Goal: Information Seeking & Learning: Learn about a topic

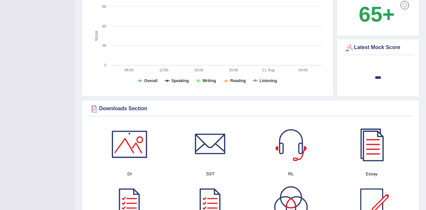
scroll to position [294, 0]
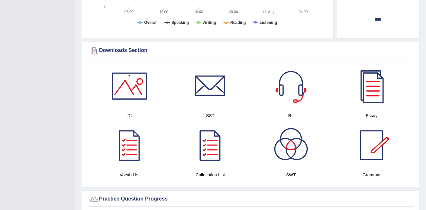
click at [372, 82] on div at bounding box center [371, 86] width 46 height 46
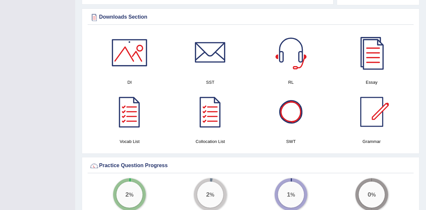
scroll to position [327, 0]
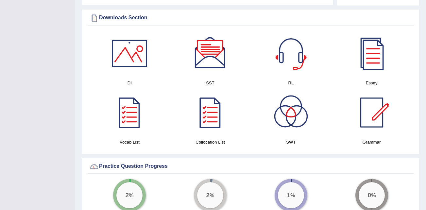
click at [135, 54] on div at bounding box center [129, 53] width 46 height 46
click at [211, 56] on div at bounding box center [210, 53] width 46 height 46
click at [136, 106] on div at bounding box center [129, 112] width 46 height 46
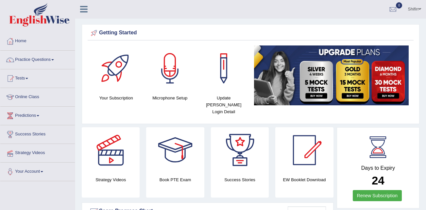
scroll to position [0, 0]
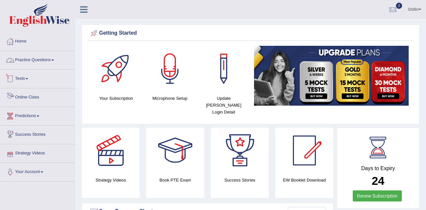
click at [35, 58] on link "Practice Questions" at bounding box center [37, 59] width 74 height 16
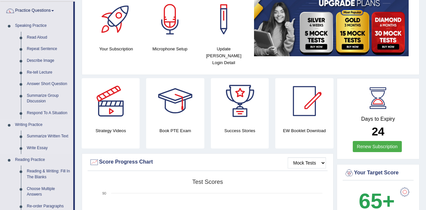
scroll to position [65, 0]
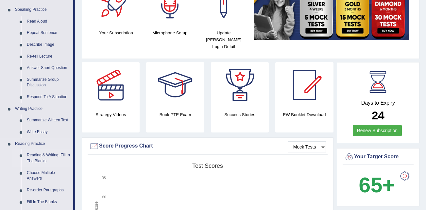
click at [49, 159] on link "Reading & Writing: Fill In The Blanks" at bounding box center [48, 157] width 49 height 17
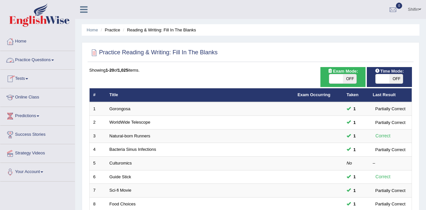
click at [46, 61] on link "Practice Questions" at bounding box center [37, 59] width 74 height 16
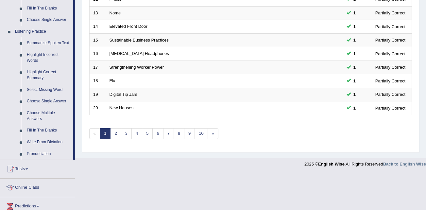
scroll to position [261, 0]
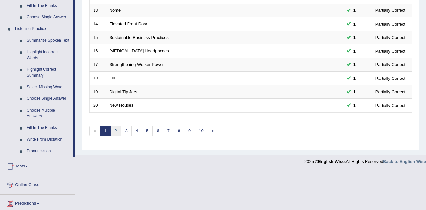
click at [113, 133] on link "2" at bounding box center [115, 130] width 11 height 11
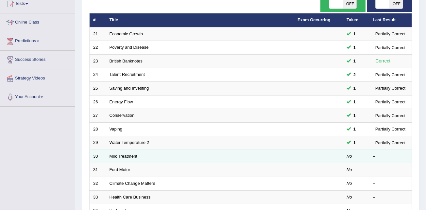
scroll to position [98, 0]
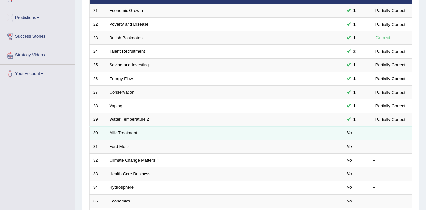
click at [129, 131] on link "Milk Treatment" at bounding box center [123, 132] width 28 height 5
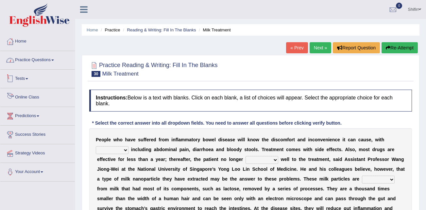
click at [31, 65] on link "Practice Questions" at bounding box center [37, 59] width 74 height 16
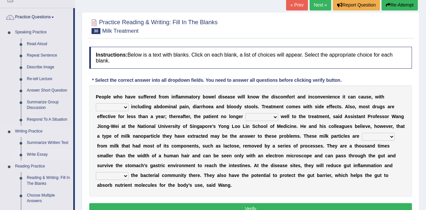
scroll to position [98, 0]
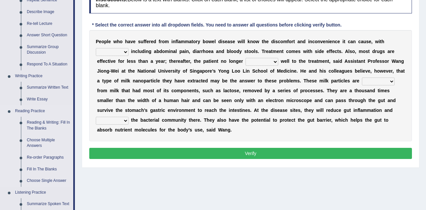
click at [29, 111] on link "Reading Practice" at bounding box center [42, 111] width 61 height 12
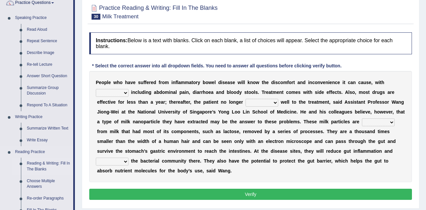
scroll to position [65, 0]
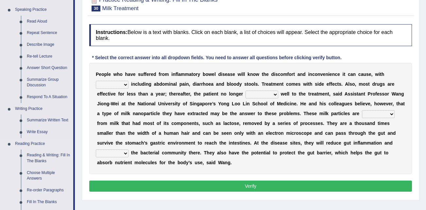
click at [30, 145] on link "Reading Practice" at bounding box center [42, 144] width 61 height 12
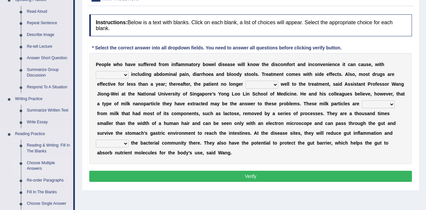
scroll to position [131, 0]
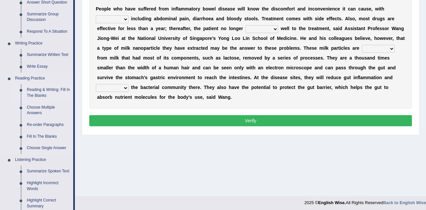
click at [43, 93] on link "Reading & Writing: Fill In The Blanks" at bounding box center [48, 92] width 49 height 17
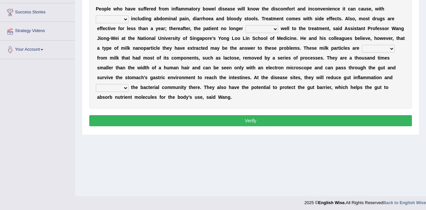
scroll to position [133, 0]
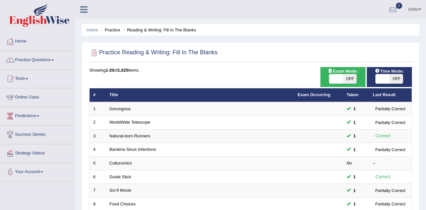
click at [382, 86] on div "Time Mode: ON OFF" at bounding box center [388, 77] width 45 height 20
click at [382, 81] on span at bounding box center [382, 78] width 14 height 9
checkbox input "true"
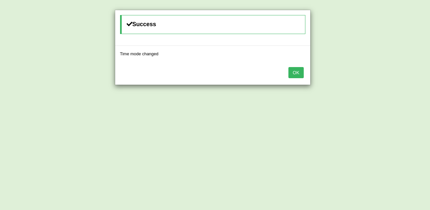
click at [299, 74] on button "OK" at bounding box center [296, 72] width 15 height 11
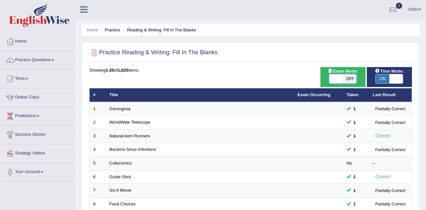
click at [336, 78] on span at bounding box center [336, 78] width 14 height 9
checkbox input "true"
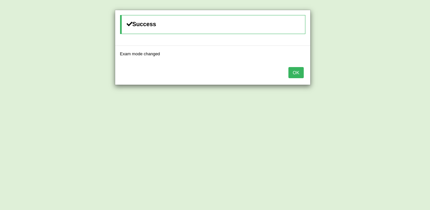
click at [297, 71] on button "OK" at bounding box center [296, 72] width 15 height 11
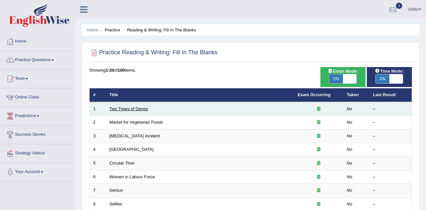
click at [133, 107] on link "Two Types of Genes" at bounding box center [128, 108] width 39 height 5
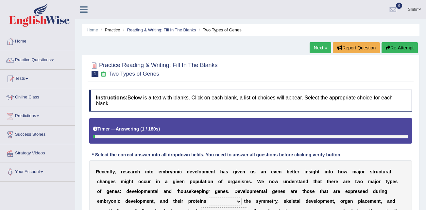
scroll to position [65, 0]
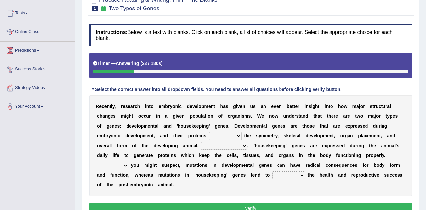
click at [209, 135] on select "push control hold elevate" at bounding box center [225, 136] width 33 height 8
select select "control"
click at [209, 132] on select "push control hold elevate" at bounding box center [225, 136] width 33 height 8
click at [201, 144] on select "Correspondingly Inclusively Conversely In contrast" at bounding box center [224, 146] width 46 height 8
click at [171, 141] on div "R e c e n t l y , r e s e a r c h i n t o e m b r y o n i c d e v e l o p m e n…" at bounding box center [250, 145] width 322 height 101
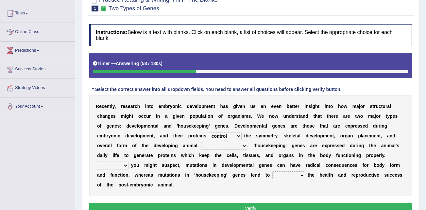
click at [201, 146] on select "Correspondingly Inclusively Conversely In contrast" at bounding box center [224, 146] width 46 height 8
select select "Correspondingly"
click at [201, 142] on select "Correspondingly Inclusively Conversely In contrast" at bounding box center [224, 146] width 46 height 8
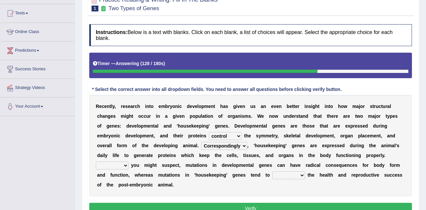
click at [128, 161] on select "For As With Within" at bounding box center [112, 165] width 33 height 8
select select "As"
click at [128, 161] on select "For As With Within" at bounding box center [112, 165] width 33 height 8
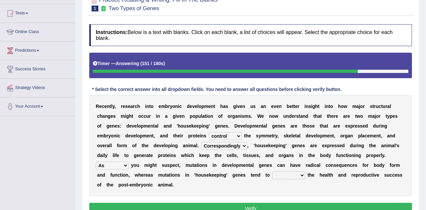
click at [272, 175] on select "affect effect interrupt defect" at bounding box center [288, 175] width 33 height 8
select select "affect"
click at [272, 171] on select "affect effect interrupt defect" at bounding box center [288, 175] width 33 height 8
click at [224, 203] on button "Verify" at bounding box center [250, 207] width 322 height 11
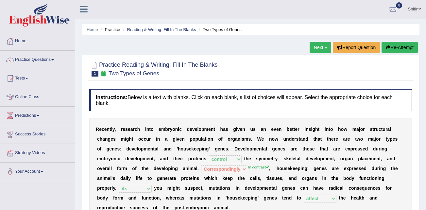
scroll to position [0, 0]
click at [321, 47] on link "Next »" at bounding box center [320, 47] width 22 height 11
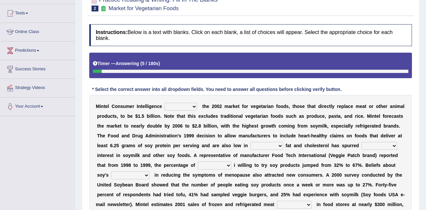
click at [184, 106] on select "deals fulfills creates estimates" at bounding box center [180, 107] width 33 height 8
select select "fulfills"
click at [164, 103] on select "deals fulfills creates estimates" at bounding box center [180, 107] width 33 height 8
click at [179, 108] on select "deals fulfills creates estimates" at bounding box center [180, 107] width 33 height 8
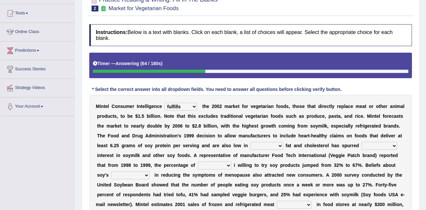
click at [250, 146] on select "saturated solid acid liquid" at bounding box center [266, 146] width 33 height 8
select select "saturated"
click at [250, 142] on select "saturated solid acid liquid" at bounding box center [266, 146] width 33 height 8
click at [361, 145] on select "good big tremendous extreme" at bounding box center [379, 146] width 36 height 8
select select "tremendous"
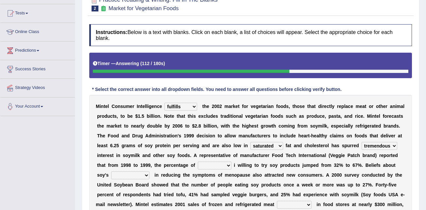
click at [361, 142] on select "good big tremendous extreme" at bounding box center [379, 146] width 36 height 8
click at [198, 165] on select "guests consumers customers clients" at bounding box center [215, 165] width 34 height 8
click at [198, 161] on select "guests consumers customers clients" at bounding box center [215, 165] width 34 height 8
click at [198, 166] on select "guests consumers customers clients" at bounding box center [215, 165] width 34 height 8
click at [198, 161] on select "guests consumers customers clients" at bounding box center [215, 165] width 34 height 8
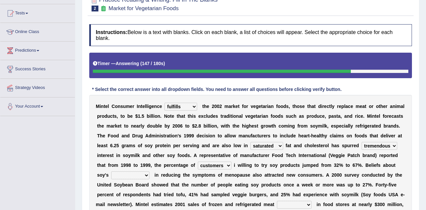
click at [198, 167] on select "guests consumers customers clients" at bounding box center [215, 165] width 34 height 8
select select "consumers"
click at [198, 161] on select "guests consumers customers clients" at bounding box center [215, 165] width 34 height 8
click at [149, 171] on select "effectiveness timeliness efficiency goodness" at bounding box center [130, 175] width 38 height 8
select select "efficiency"
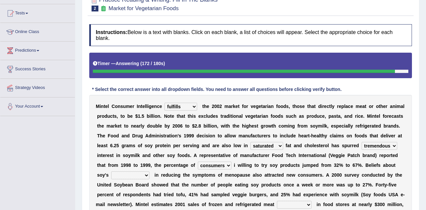
click at [149, 171] on select "effectiveness timeliness efficiency goodness" at bounding box center [130, 175] width 38 height 8
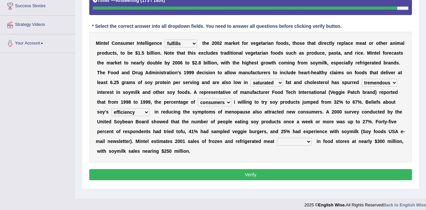
scroll to position [131, 0]
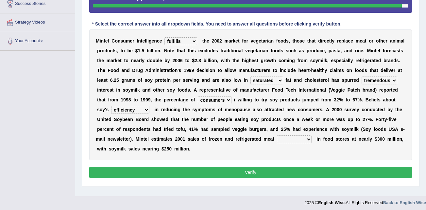
click at [277, 138] on select "foods choices staffs alternatives" at bounding box center [294, 139] width 35 height 8
select select "choices"
click at [277, 135] on select "foods choices staffs alternatives" at bounding box center [294, 139] width 35 height 8
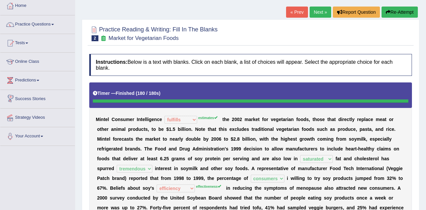
scroll to position [35, 0]
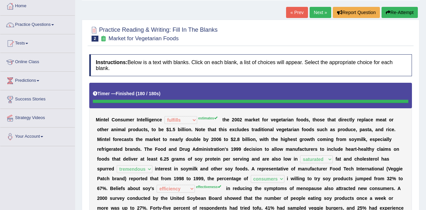
click at [318, 14] on link "Next »" at bounding box center [320, 12] width 22 height 11
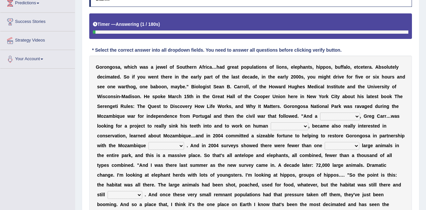
scroll to position [131, 0]
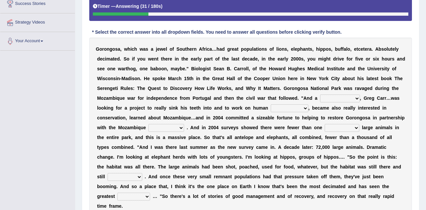
click at [320, 99] on select "passion solstice ballast philanthropist" at bounding box center [340, 98] width 40 height 8
select select "philanthropist"
click at [320, 94] on select "passion solstice ballast philanthropist" at bounding box center [340, 98] width 40 height 8
click at [270, 108] on select "negligence prevalence development malevolence" at bounding box center [289, 108] width 38 height 8
select select "development"
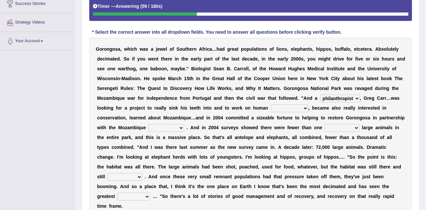
click at [270, 104] on select "negligence prevalence development malevolence" at bounding box center [289, 108] width 38 height 8
click at [184, 124] on select "parliament semanticist government journalist" at bounding box center [166, 128] width 36 height 8
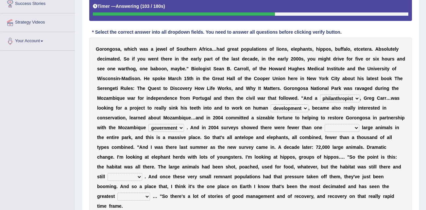
click at [184, 124] on select "parliament semanticist government journalist" at bounding box center [166, 128] width 36 height 8
select select "parliament"
click at [184, 124] on select "parliament semanticist government journalist" at bounding box center [166, 128] width 36 height 8
click at [324, 127] on select "deflowered embowered roundest thousand" at bounding box center [341, 128] width 35 height 8
select select "thousand"
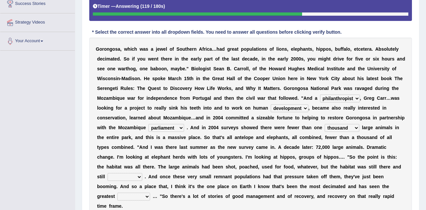
click at [324, 124] on select "deflowered embowered roundest thousand" at bounding box center [341, 128] width 35 height 8
click at [324, 128] on select "deflowered embowered roundest thousand" at bounding box center [341, 128] width 35 height 8
click at [142, 173] on select "assertive incidental compulsive productive" at bounding box center [124, 177] width 35 height 8
select select "productive"
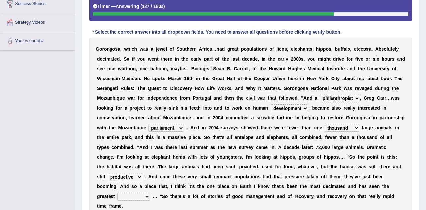
click at [142, 173] on select "assertive incidental compulsive productive" at bounding box center [124, 177] width 35 height 8
click at [131, 192] on select "recovery efficacy golly stumpy" at bounding box center [133, 196] width 33 height 8
select select "recovery"
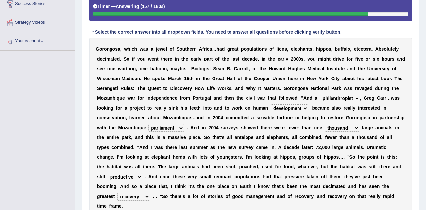
click at [117, 192] on select "recovery efficacy golly stumpy" at bounding box center [133, 196] width 33 height 8
click at [136, 192] on select "recovery efficacy golly stumpy" at bounding box center [133, 196] width 33 height 8
click div "G o r o n g o s a , w h i c h w a s a j e w e l o f S o u t h e r n A f r i c a…"
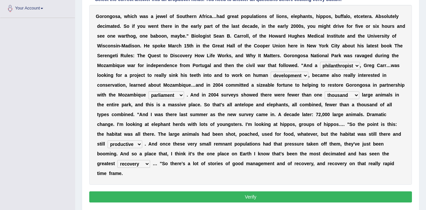
click button "Verify"
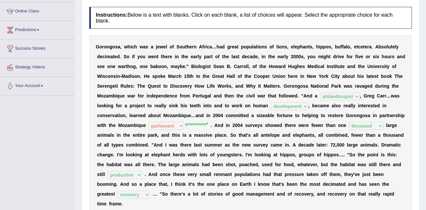
scroll to position [3, 0]
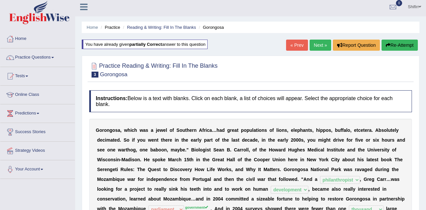
click link "Next »"
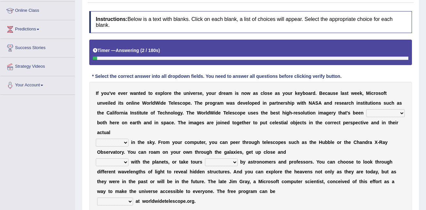
scroll to position [98, 0]
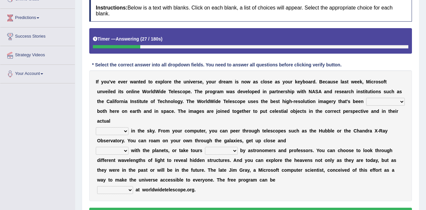
click at [366, 100] on select "degraded ascended remonstrated generated" at bounding box center [385, 102] width 39 height 8
select select "generated"
click at [366, 98] on select "degraded ascended remonstrated generated" at bounding box center [385, 102] width 39 height 8
click at [366, 102] on select "degraded ascended remonstrated generated" at bounding box center [385, 102] width 39 height 8
click at [219, 128] on b "c" at bounding box center [220, 130] width 3 height 5
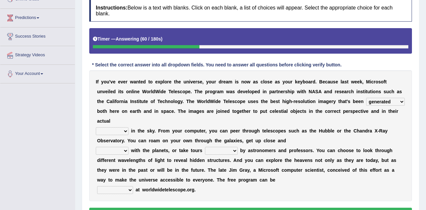
click at [120, 127] on select "aspects parts conditions positions" at bounding box center [112, 131] width 33 height 8
click at [96, 127] on select "aspects parts conditions positions" at bounding box center [112, 131] width 33 height 8
click at [121, 127] on select "aspects parts conditions positions" at bounding box center [112, 131] width 33 height 8
select select "positions"
click at [96, 127] on select "aspects parts conditions positions" at bounding box center [112, 131] width 33 height 8
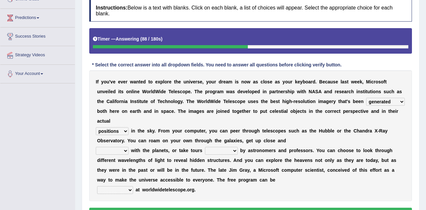
click at [115, 147] on select "personal individual apart polite" at bounding box center [112, 151] width 33 height 8
select select "apart"
click at [96, 147] on select "personal individual apart polite" at bounding box center [112, 151] width 33 height 8
click at [115, 147] on select "personal individual apart polite" at bounding box center [112, 151] width 33 height 8
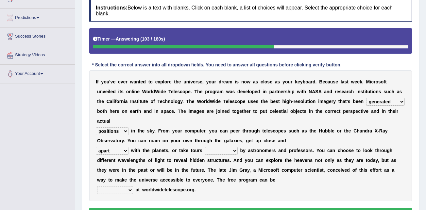
click at [207, 147] on select "guide guided guiding to guide" at bounding box center [221, 151] width 33 height 8
select select "guided"
click at [205, 147] on select "guide guided guiding to guide" at bounding box center [221, 151] width 33 height 8
click at [120, 186] on select "upheld downloaded loaded posted" at bounding box center [115, 190] width 36 height 8
select select "downloaded"
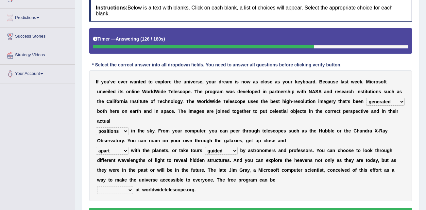
click at [97, 186] on select "upheld downloaded loaded posted" at bounding box center [115, 190] width 36 height 8
click at [173, 207] on button "Verify" at bounding box center [250, 212] width 322 height 11
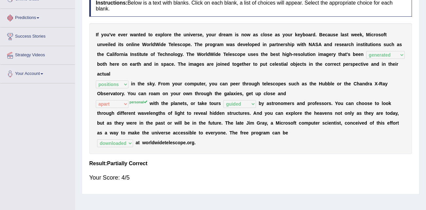
scroll to position [0, 0]
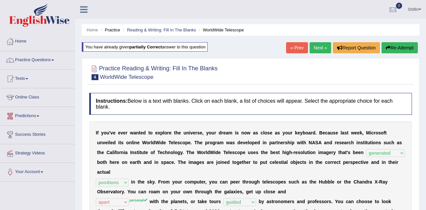
click at [322, 44] on link "Next »" at bounding box center [320, 47] width 22 height 11
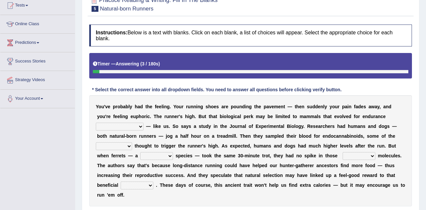
scroll to position [98, 0]
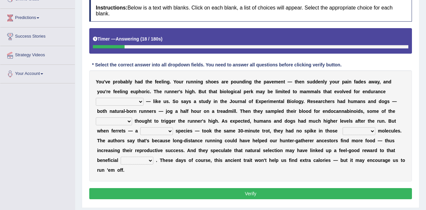
click at [143, 98] on select "[PERSON_NAME] personalize classifies exercise" at bounding box center [120, 102] width 48 height 8
select select "classifies"
click at [143, 98] on select "[PERSON_NAME] personalize classifies exercise" at bounding box center [120, 102] width 48 height 8
click at [132, 117] on select "almshouse turnarounds compounds foxhounds" at bounding box center [114, 121] width 36 height 8
select select "compounds"
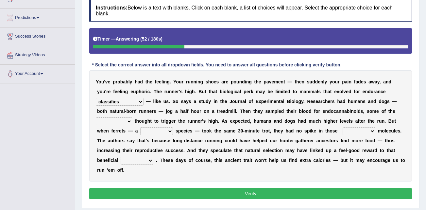
click at [132, 117] on select "almshouse turnarounds compounds foxhounds" at bounding box center [114, 121] width 36 height 8
click at [173, 127] on select "excellency merely faerie sedentary" at bounding box center [156, 131] width 33 height 8
select select "sedentary"
click at [173, 127] on select "excellency merely faerie sedentary" at bounding box center [156, 131] width 33 height 8
click at [342, 131] on select "groaned feel-good inchoate loaned" at bounding box center [358, 131] width 33 height 8
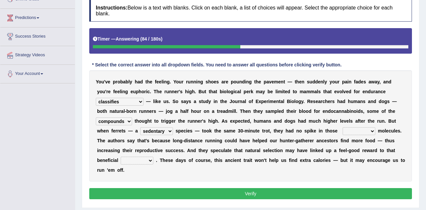
select select "loaned"
click at [342, 127] on select "groaned feel-good inchoate loaned" at bounding box center [358, 131] width 33 height 8
click at [153, 156] on select "wager exchanger behavior regulator" at bounding box center [136, 160] width 33 height 8
click at [230, 165] on div "Y o u ' v e p r o b a b l y h a d t h e f e e l i n g . Y o u r r u n n i n g s…" at bounding box center [250, 125] width 322 height 111
click at [153, 156] on select "wager exchanger behavior regulator" at bounding box center [136, 160] width 33 height 8
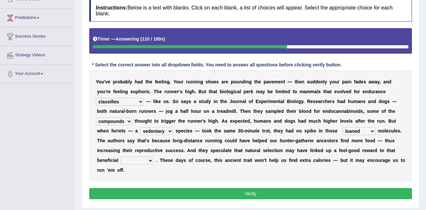
select select "behavior"
click at [153, 156] on select "wager exchanger behavior regulator" at bounding box center [136, 160] width 33 height 8
click at [261, 188] on button "Verify" at bounding box center [250, 193] width 322 height 11
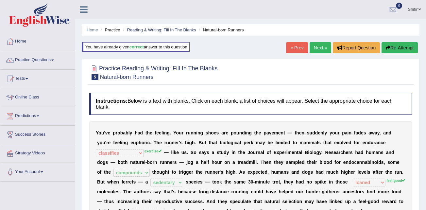
scroll to position [33, 0]
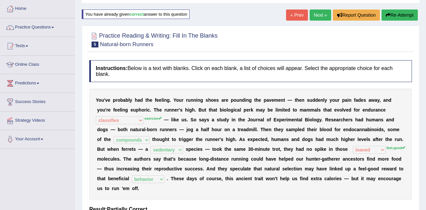
click at [321, 16] on link "Next »" at bounding box center [320, 14] width 22 height 11
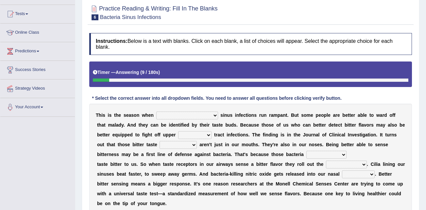
scroll to position [65, 0]
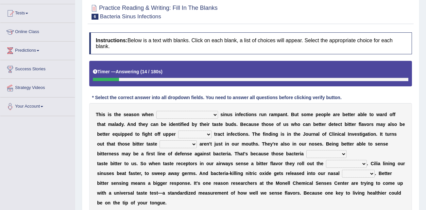
click at [172, 117] on select "conventicle atheist bacterial prissier" at bounding box center [187, 115] width 62 height 8
select select "atheist"
click at [156, 111] on select "conventicle atheist bacterial prissier" at bounding box center [187, 115] width 62 height 8
click at [178, 134] on select "faulty respiratory togae gawky" at bounding box center [194, 134] width 33 height 8
select select "respiratory"
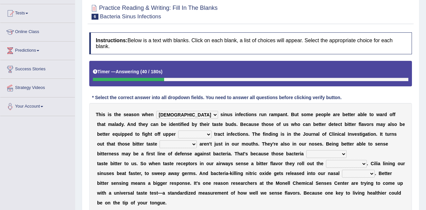
click at [178, 130] on select "faulty respiratory togae gawky" at bounding box center [194, 134] width 33 height 8
click at [159, 145] on select "depressions dinners submissions receptors" at bounding box center [177, 144] width 37 height 8
select select "dinners"
click at [159, 140] on select "depressions dinners submissions receptors" at bounding box center [177, 144] width 37 height 8
click at [306, 153] on select "purposelessly actually diagonally providently" at bounding box center [326, 154] width 40 height 8
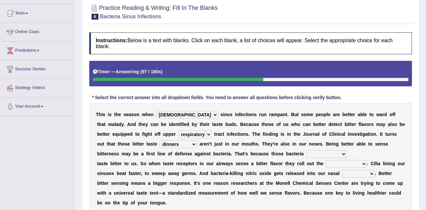
select select "diagonally"
click at [306, 150] on select "purposelessly actually diagonally providently" at bounding box center [326, 154] width 40 height 8
click at [326, 164] on select "defenses contradictions chestnuts pelvis" at bounding box center [346, 164] width 41 height 8
select select "defenses"
click at [326, 160] on select "defenses contradictions chestnuts pelvis" at bounding box center [346, 164] width 41 height 8
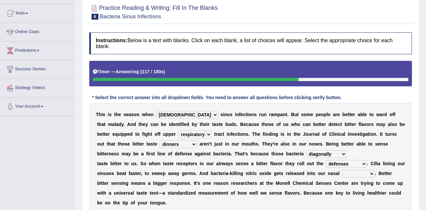
click at [342, 173] on select "causalities localities infirmities cavities" at bounding box center [358, 173] width 33 height 8
select select "cavities"
click at [342, 169] on select "causalities localities infirmities cavities" at bounding box center [358, 173] width 33 height 8
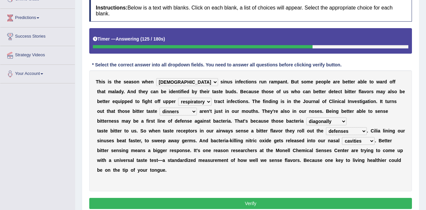
click at [263, 198] on button "Verify" at bounding box center [250, 203] width 322 height 11
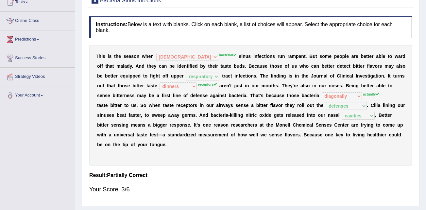
scroll to position [0, 0]
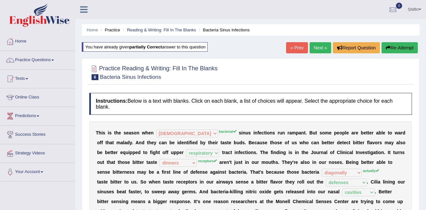
click at [316, 48] on link "Next »" at bounding box center [320, 47] width 22 height 11
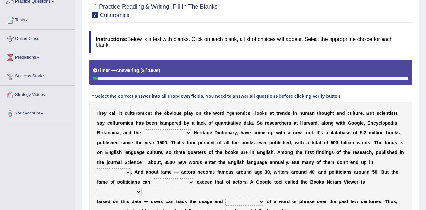
scroll to position [65, 0]
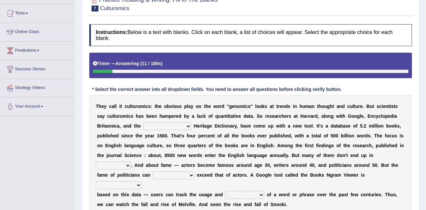
click at [143, 125] on select "Mettlesome Silicon [MEDICAL_DATA] American" at bounding box center [167, 126] width 48 height 8
select select "American"
click at [143, 122] on select "Mettlesome Silicon [MEDICAL_DATA] American" at bounding box center [167, 126] width 48 height 8
click at [143, 125] on select "Mettlesome Silicon [MEDICAL_DATA] American" at bounding box center [167, 126] width 48 height 8
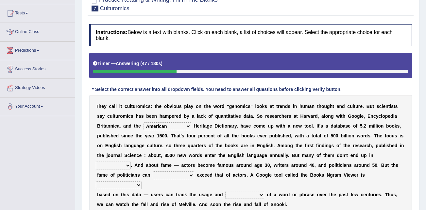
click at [131, 161] on select "veterinaries fairies dictionaries smithies" at bounding box center [113, 165] width 35 height 8
select select "dictionaries"
click at [131, 161] on select "veterinaries fairies dictionaries smithies" at bounding box center [113, 165] width 35 height 8
click at [194, 171] on select "intelligibly eventually venturesomely preferably" at bounding box center [173, 175] width 41 height 8
select select "preferably"
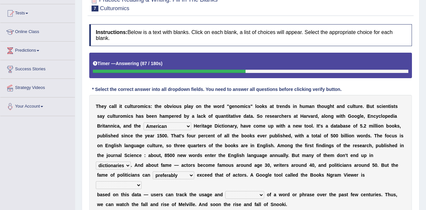
click at [194, 171] on select "intelligibly eventually venturesomely preferably" at bounding box center [173, 175] width 41 height 8
click at [141, 181] on select "nonoccupational nonbreakable trainable available" at bounding box center [119, 185] width 46 height 8
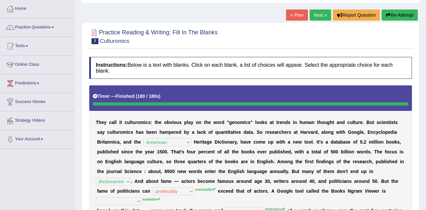
scroll to position [0, 0]
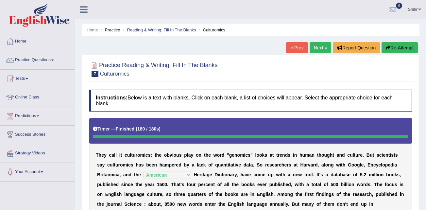
click at [314, 48] on link "Next »" at bounding box center [320, 47] width 22 height 11
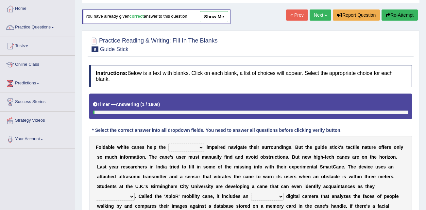
scroll to position [98, 0]
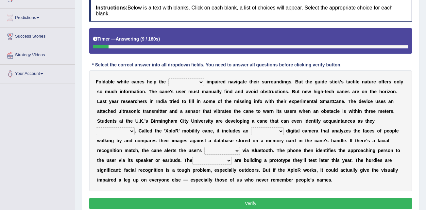
click at [177, 84] on select "felicity insensitivity visually malleability" at bounding box center [186, 82] width 36 height 8
click at [168, 78] on select "felicity insensitivity visually malleability" at bounding box center [186, 82] width 36 height 8
click at [181, 79] on select "felicity insensitivity visually malleability" at bounding box center [186, 82] width 36 height 8
select select "visually"
click at [168, 78] on select "felicity insensitivity visually malleability" at bounding box center [186, 82] width 36 height 8
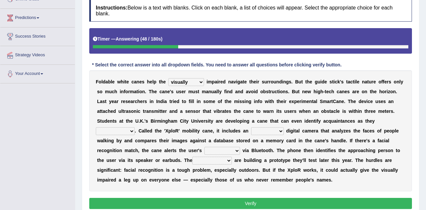
click at [135, 127] on select "likelihood throat northernmost approach" at bounding box center [115, 131] width 39 height 8
select select "approach"
click at [135, 127] on select "likelihood throat northernmost approach" at bounding box center [115, 131] width 39 height 8
click at [251, 132] on select "untested embedded deadest skinhead" at bounding box center [267, 131] width 33 height 8
select select "embedded"
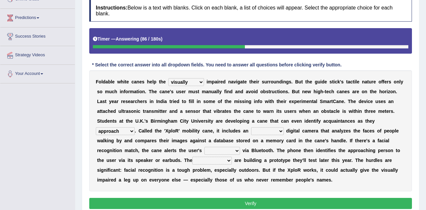
click at [251, 127] on select "untested embedded deadest skinhead" at bounding box center [267, 131] width 33 height 8
click at [204, 151] on select "waterborne alone smartphone postpone" at bounding box center [222, 151] width 36 height 8
select select "smartphone"
click at [204, 147] on select "waterborne alone smartphone postpone" at bounding box center [222, 151] width 36 height 8
click at [192, 163] on select "jurisprudence bootless students jukebox" at bounding box center [212, 160] width 40 height 8
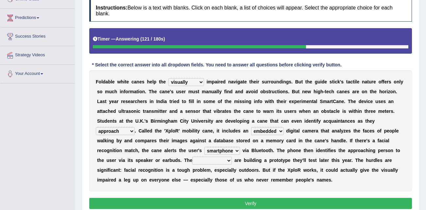
select select "students"
click at [192, 156] on select "jurisprudence bootless students jukebox" at bounding box center [212, 160] width 40 height 8
click at [192, 159] on select "jurisprudence bootless students jukebox" at bounding box center [212, 160] width 40 height 8
click at [175, 164] on div "F o l d a b l e w h i t e c a n e s h e l p t h e [PERSON_NAME] insensitivity v…" at bounding box center [250, 130] width 322 height 121
click at [135, 127] on select "likelihood throat northernmost approach" at bounding box center [115, 131] width 39 height 8
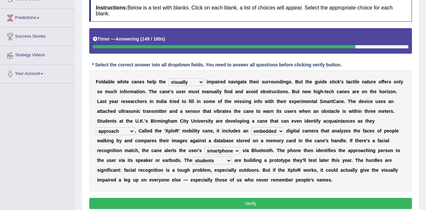
click at [280, 125] on div "F o l d a b l e w h i t e c a n e s h e l p t h e [PERSON_NAME] insensitivity v…" at bounding box center [250, 130] width 322 height 121
click at [135, 127] on select "likelihood throat northernmost approach" at bounding box center [115, 131] width 39 height 8
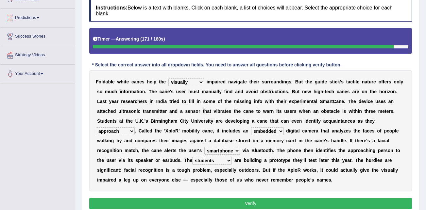
click at [256, 198] on button "Verify" at bounding box center [250, 203] width 322 height 11
